Goal: Task Accomplishment & Management: Use online tool/utility

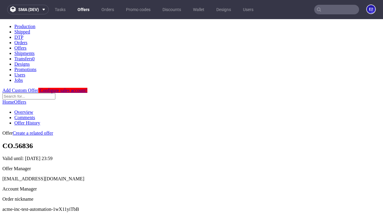
scroll to position [59, 0]
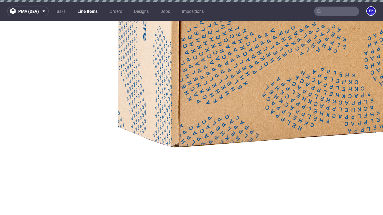
select select "accepted"
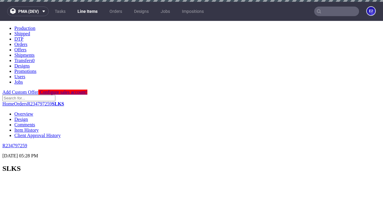
scroll to position [869, 0]
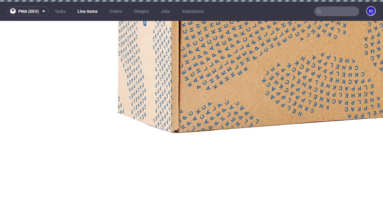
select select "received"
select select "accepted_dtp_issue_reprint"
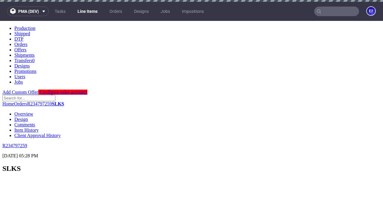
scroll to position [480, 0]
